Goal: Connect with others: Answer question/provide support

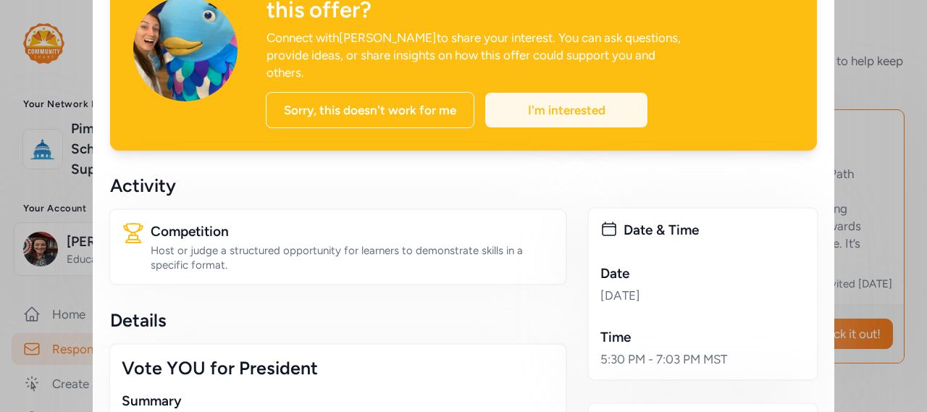
scroll to position [61, 0]
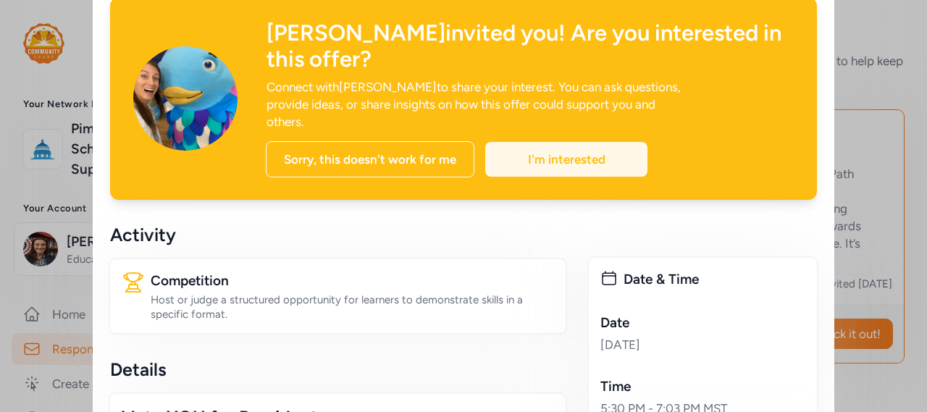
click at [547, 142] on div "I'm interested" at bounding box center [566, 159] width 162 height 35
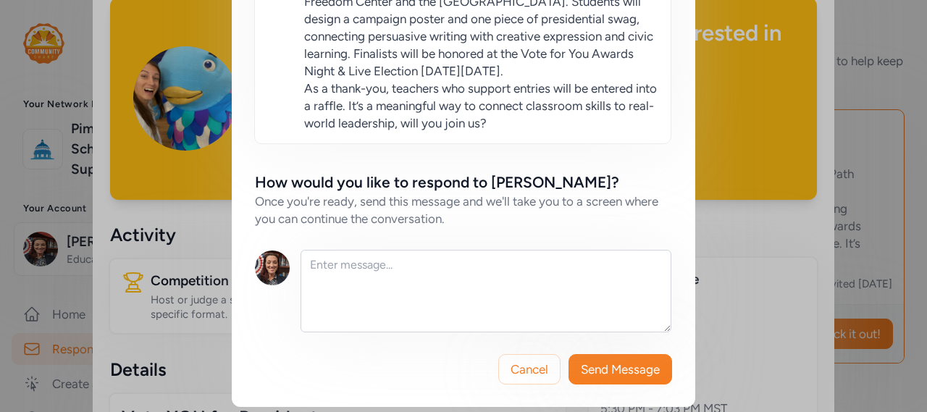
scroll to position [281, 0]
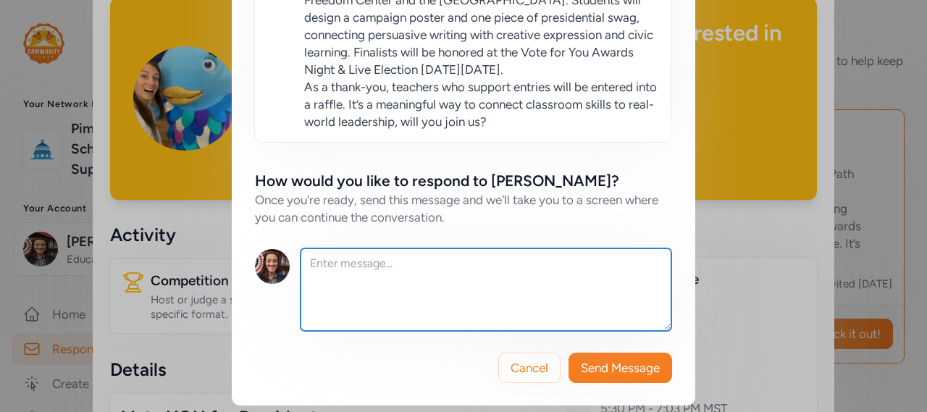
click at [335, 267] on textarea at bounding box center [486, 289] width 371 height 83
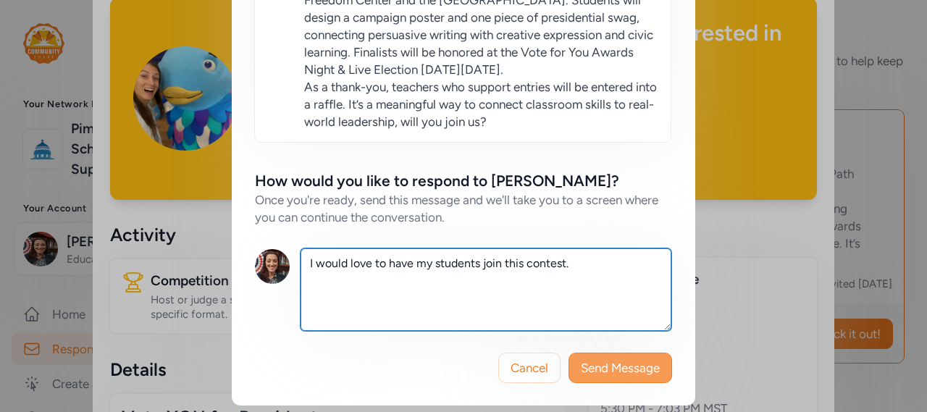
type textarea "I would love to have my students join this contest."
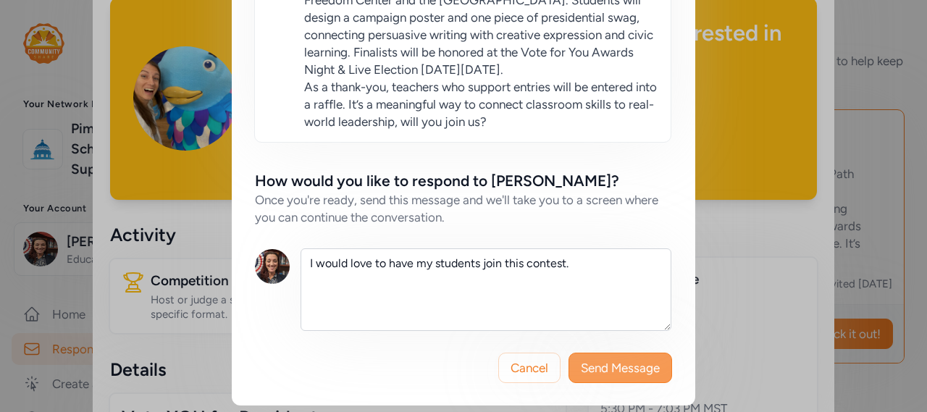
click at [579, 353] on button "Send Message" at bounding box center [621, 368] width 104 height 30
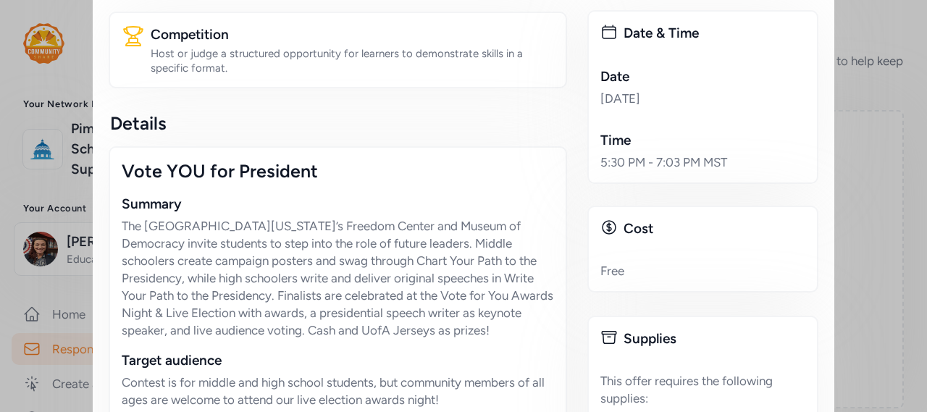
scroll to position [256, 0]
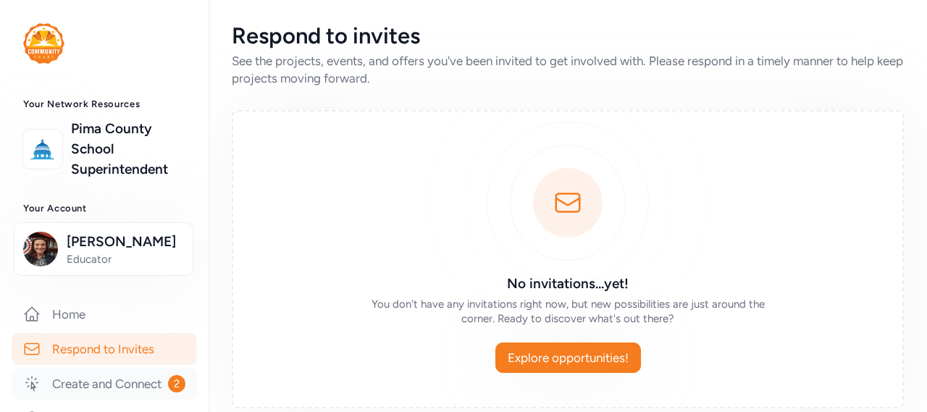
click at [90, 397] on link "Create and Connect 2" at bounding box center [104, 384] width 185 height 32
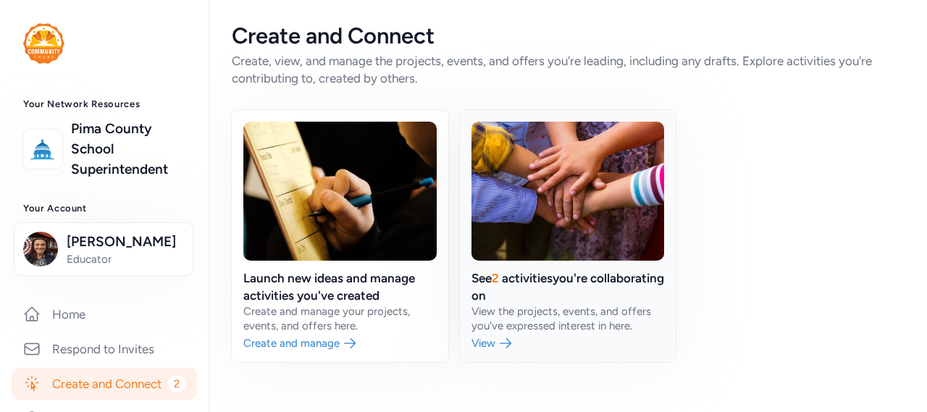
click at [504, 338] on link at bounding box center [568, 236] width 217 height 252
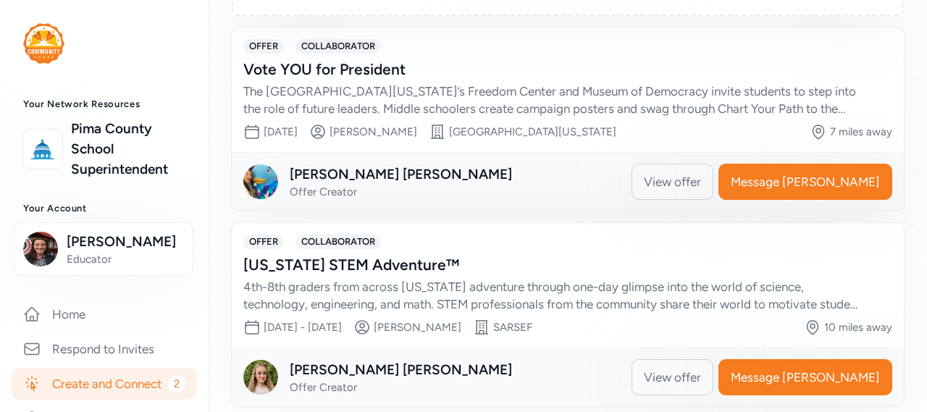
scroll to position [391, 0]
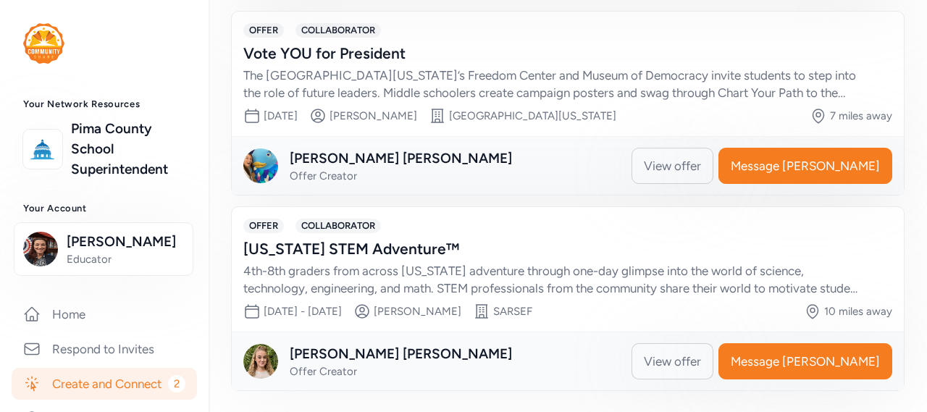
click at [694, 368] on span "View offer" at bounding box center [672, 361] width 57 height 17
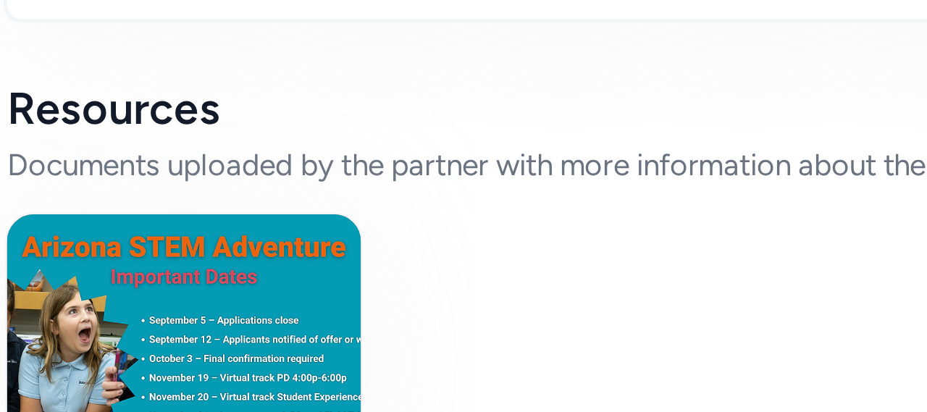
scroll to position [1267, 0]
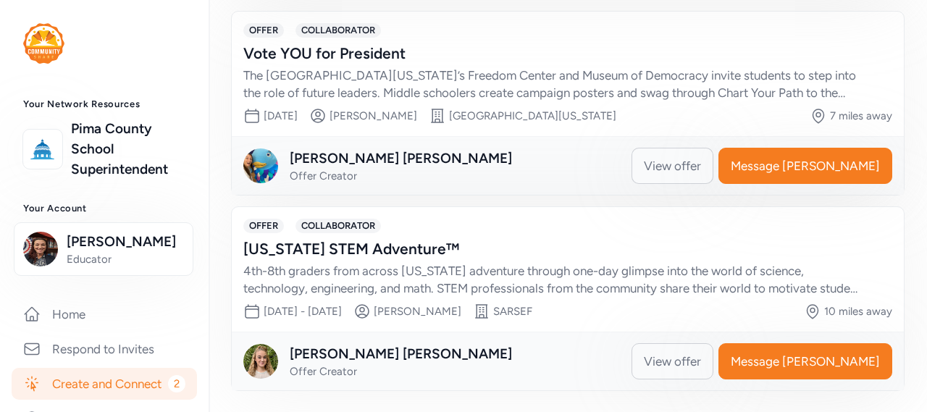
click at [701, 169] on span "View offer" at bounding box center [672, 165] width 57 height 17
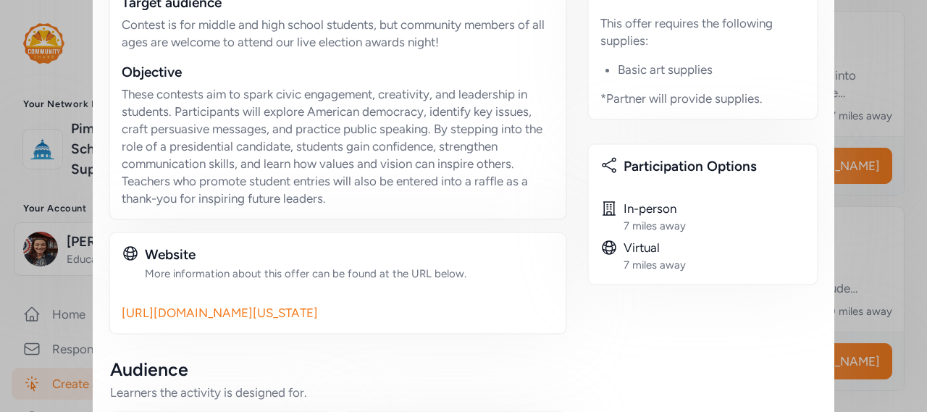
scroll to position [619, 0]
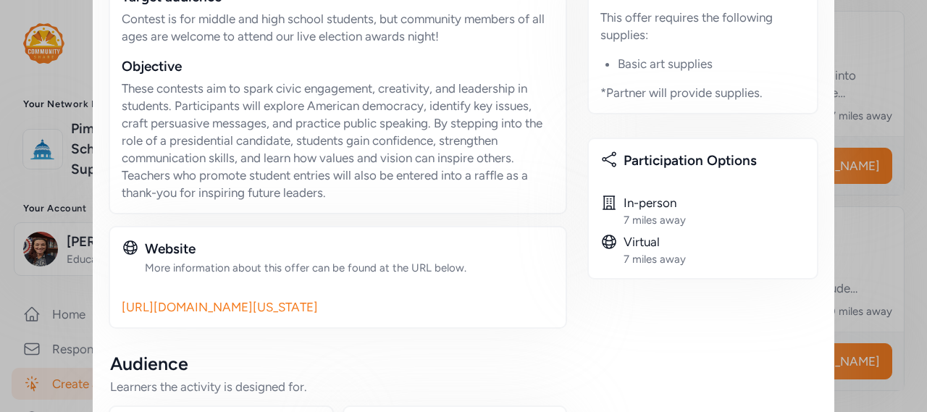
click at [147, 307] on link "[URL][DOMAIN_NAME][US_STATE]" at bounding box center [338, 306] width 432 height 17
